Goal: Information Seeking & Learning: Learn about a topic

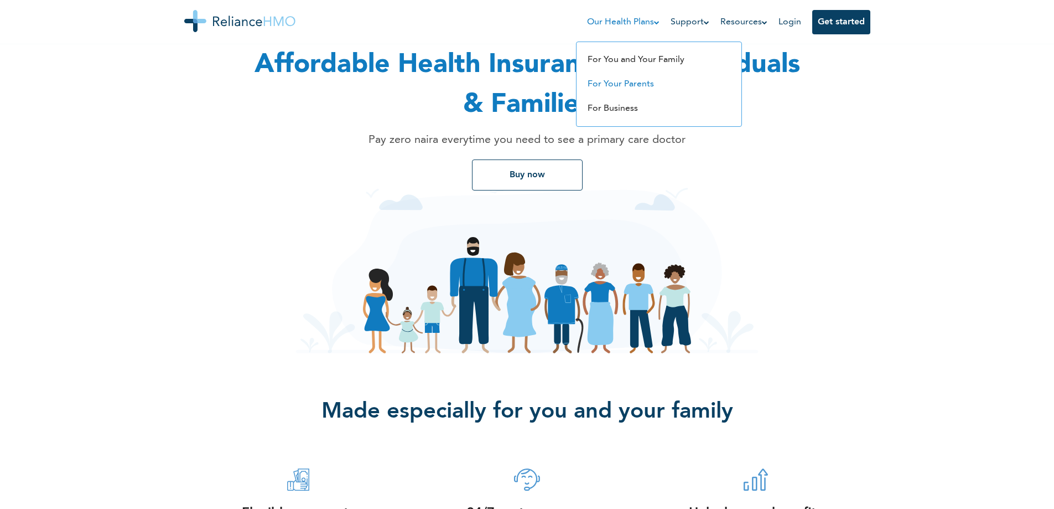
click at [639, 84] on link "For Your Parents" at bounding box center [621, 84] width 66 height 9
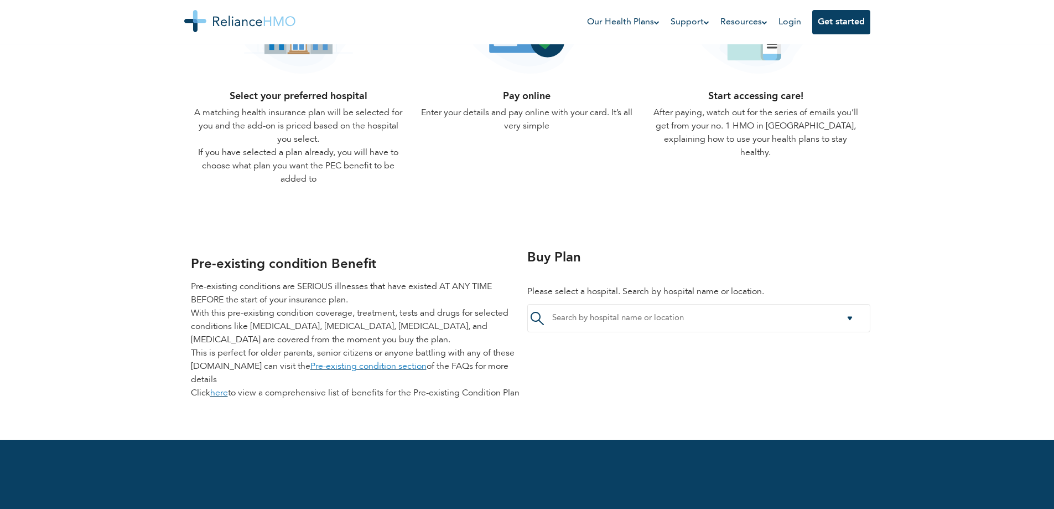
scroll to position [1273, 0]
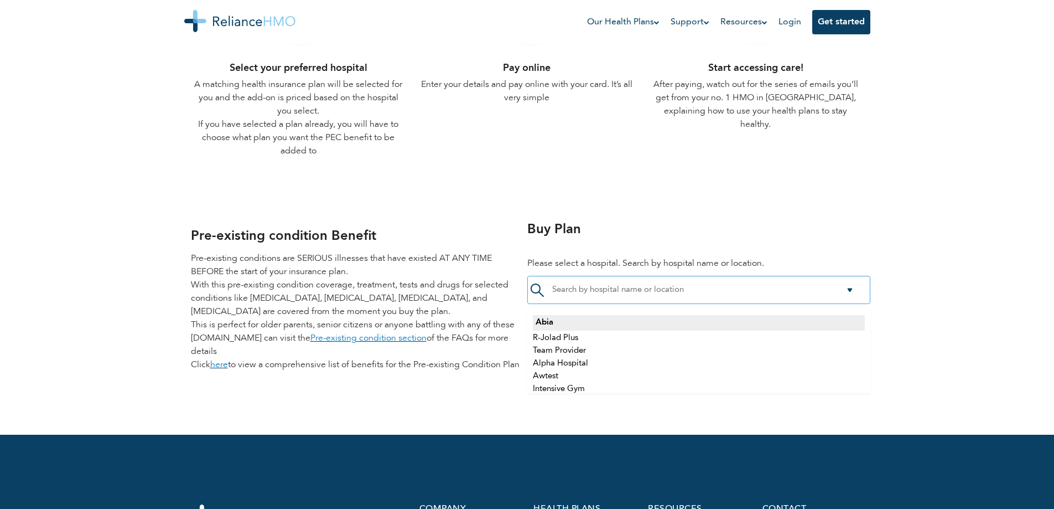
click at [590, 287] on input "select-one" at bounding box center [619, 290] width 135 height 10
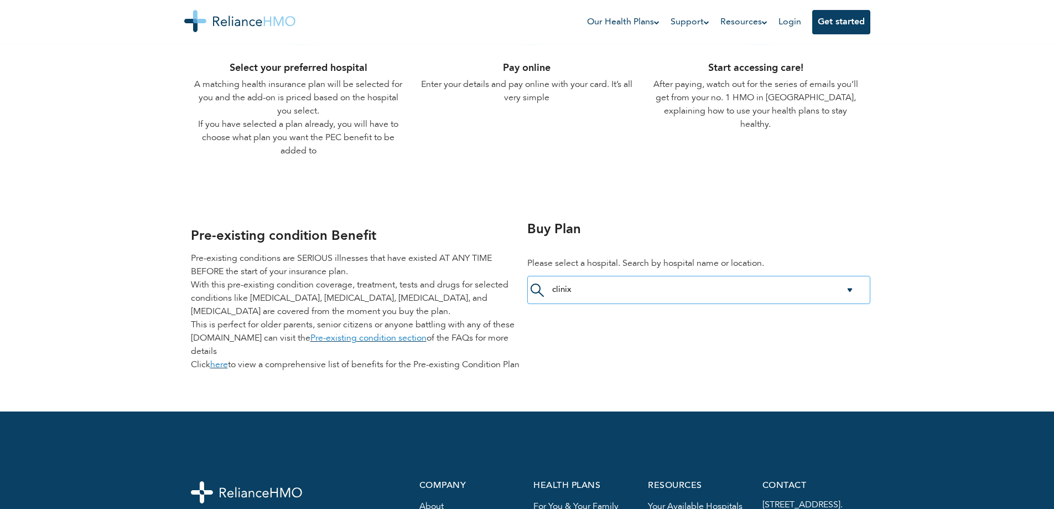
type input "clinix"
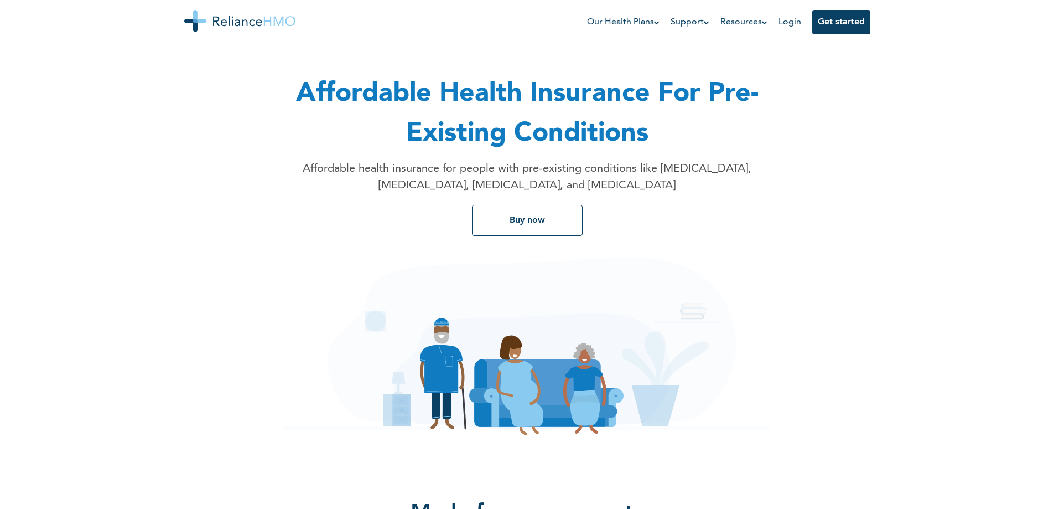
scroll to position [0, 0]
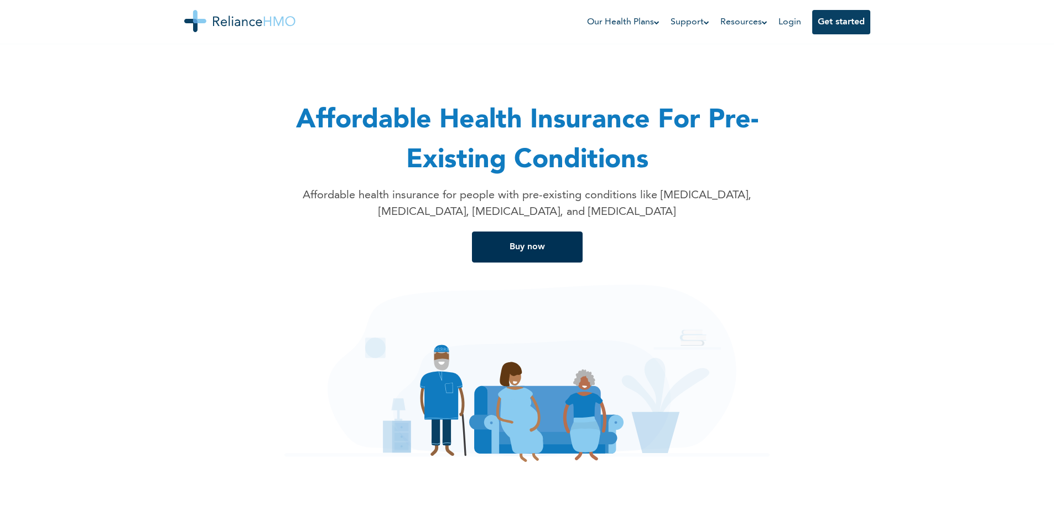
click at [543, 250] on button "Buy now" at bounding box center [527, 246] width 111 height 31
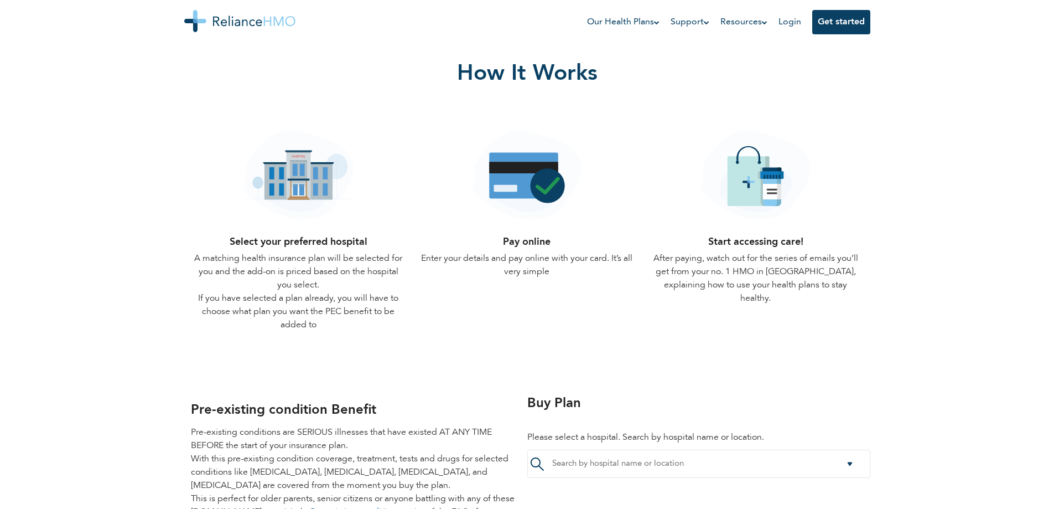
scroll to position [1217, 0]
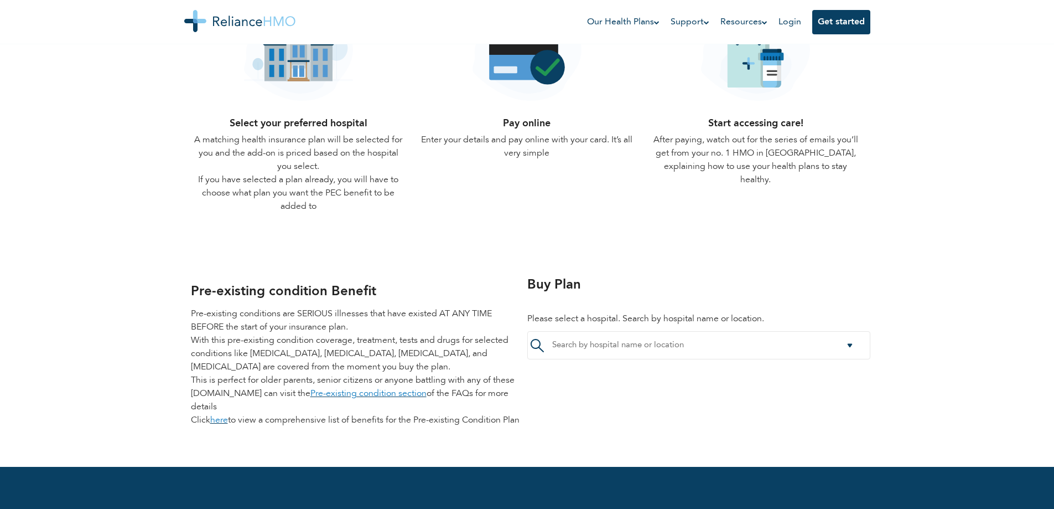
click at [355, 395] on link "Pre-existing condition section" at bounding box center [368, 393] width 116 height 9
click at [217, 423] on link "here" at bounding box center [219, 420] width 18 height 9
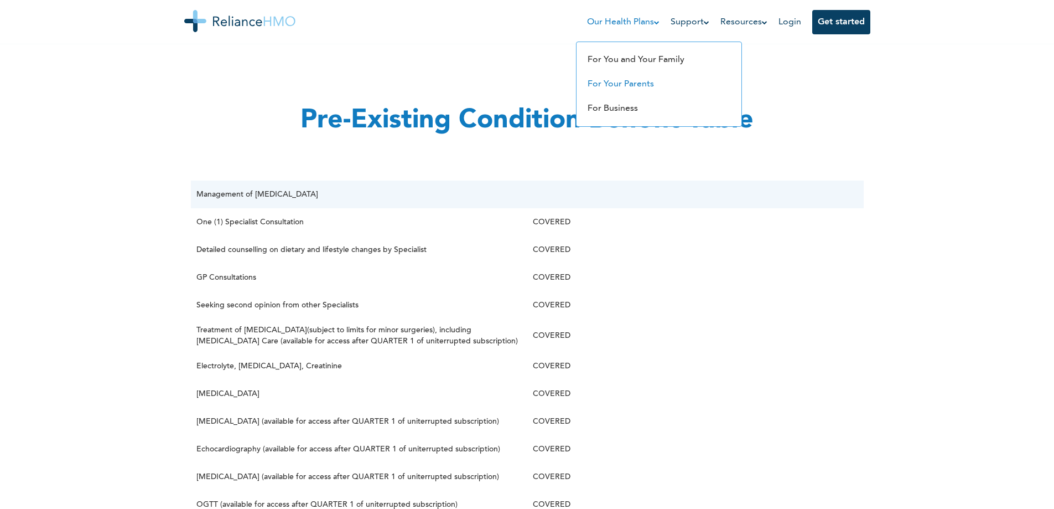
click at [625, 81] on link "For Your Parents" at bounding box center [621, 84] width 66 height 9
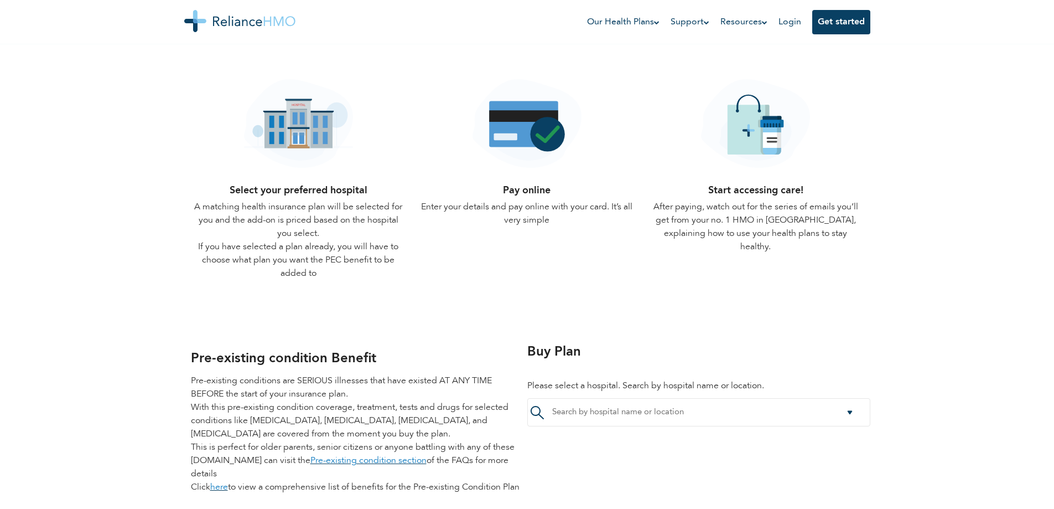
scroll to position [1439, 0]
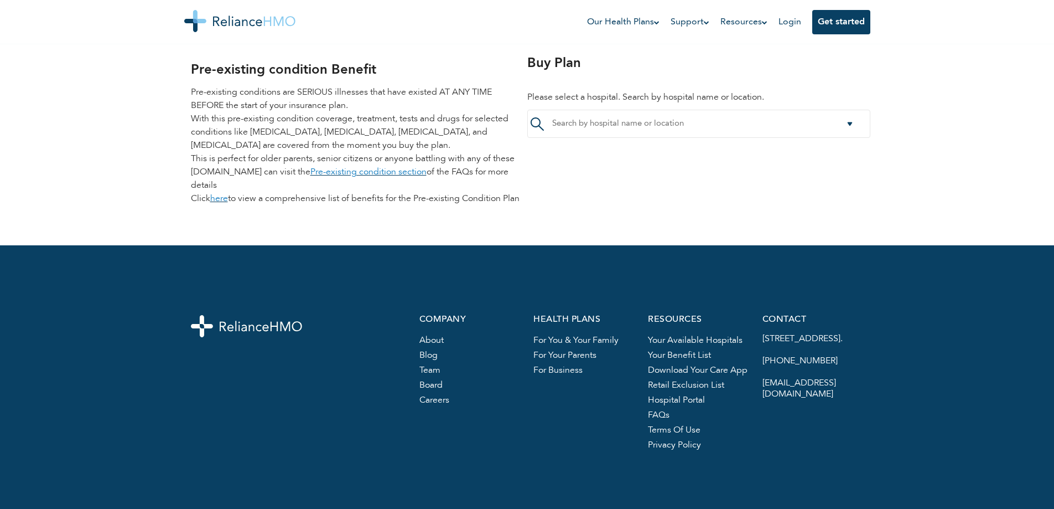
click at [216, 197] on link "here" at bounding box center [219, 198] width 18 height 9
